Goal: Check status: Check status

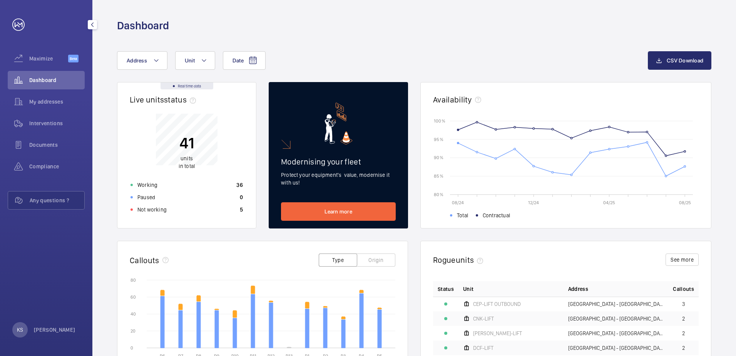
click at [45, 78] on span "Dashboard" at bounding box center [56, 80] width 55 height 8
click at [170, 214] on div "Not working 5" at bounding box center [187, 209] width 122 height 12
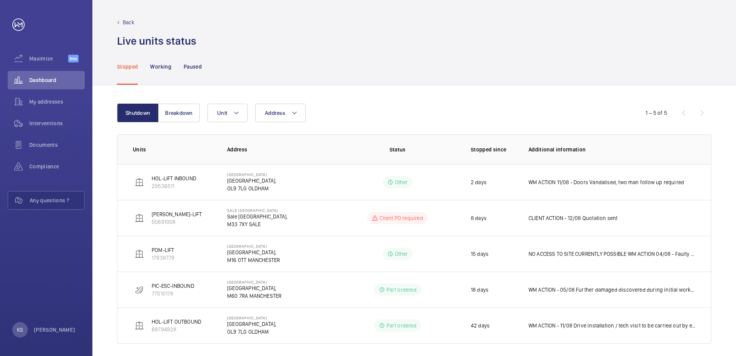
scroll to position [6, 0]
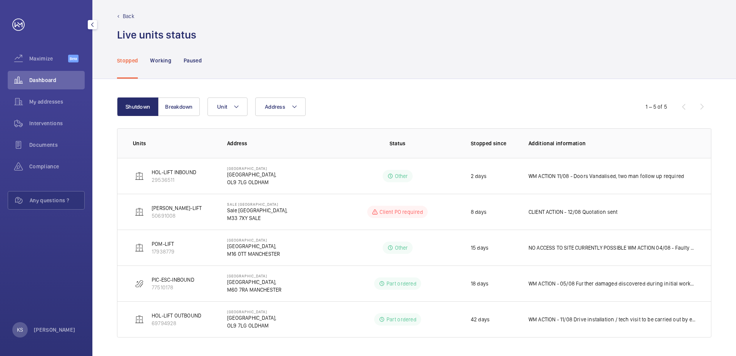
drag, startPoint x: 48, startPoint y: 83, endPoint x: 107, endPoint y: 0, distance: 101.3
click at [48, 83] on span "Dashboard" at bounding box center [56, 80] width 55 height 8
